Goal: Ask a question

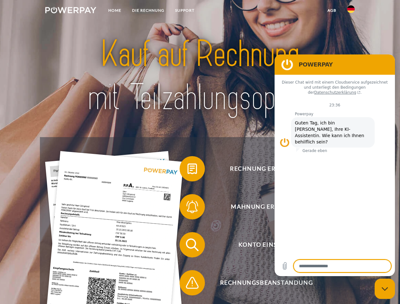
click at [71, 11] on img at bounding box center [70, 10] width 51 height 6
click at [351, 11] on img at bounding box center [351, 9] width 8 height 8
click at [331, 10] on link "agb" at bounding box center [332, 10] width 20 height 11
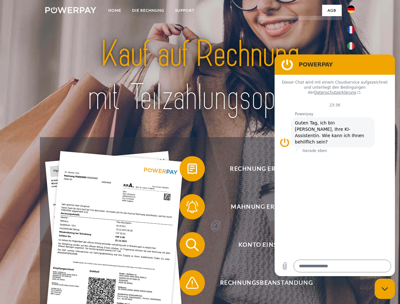
click at [187, 170] on span at bounding box center [183, 169] width 32 height 32
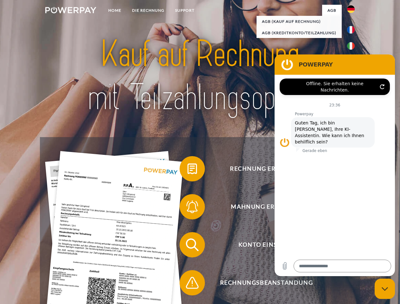
click at [187, 208] on div "Rechnung erhalten? Mahnung erhalten? Konto einsehen" at bounding box center [200, 263] width 320 height 253
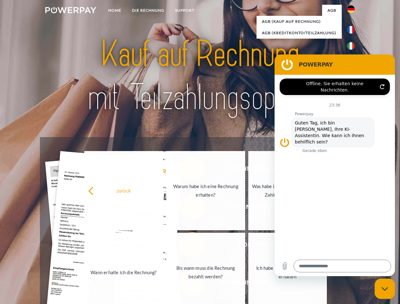
click at [187, 246] on link "Bis wann muss die Rechnung bezahlt werden?" at bounding box center [205, 272] width 79 height 79
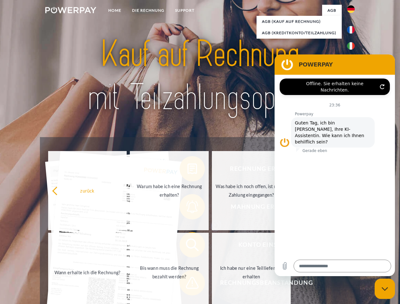
click at [187, 284] on span at bounding box center [183, 283] width 32 height 32
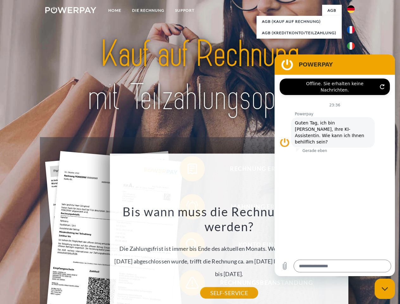
click at [384, 289] on icon "Messaging-Fenster schließen" at bounding box center [384, 289] width 7 height 4
type textarea "*"
